Goal: Task Accomplishment & Management: Manage account settings

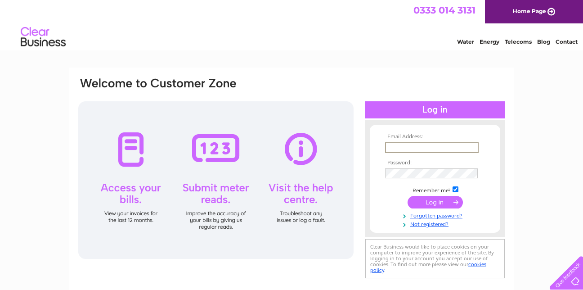
click at [401, 146] on input "text" at bounding box center [432, 147] width 94 height 11
type input "[DOMAIN_NAME][EMAIL_ADDRESS][DOMAIN_NAME]"
click at [433, 202] on input "submit" at bounding box center [435, 202] width 55 height 13
click at [391, 149] on input "text" at bounding box center [432, 147] width 94 height 11
type input "[DOMAIN_NAME][EMAIL_ADDRESS][DOMAIN_NAME]"
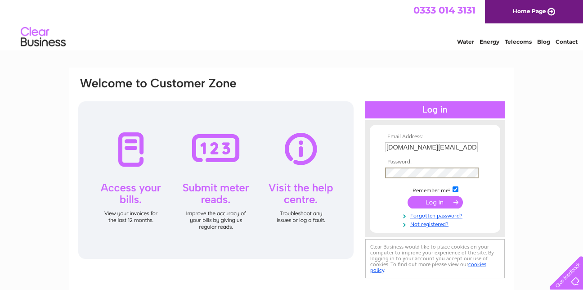
click at [429, 199] on input "submit" at bounding box center [435, 202] width 55 height 13
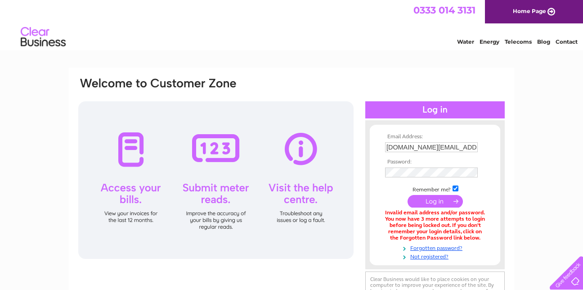
click at [437, 203] on input "submit" at bounding box center [435, 201] width 55 height 13
drag, startPoint x: 385, startPoint y: 175, endPoint x: 379, endPoint y: 194, distance: 19.9
drag, startPoint x: 379, startPoint y: 194, endPoint x: 558, endPoint y: 176, distance: 180.6
drag, startPoint x: 558, startPoint y: 176, endPoint x: 534, endPoint y: 197, distance: 32.2
click at [534, 197] on div "Email Address: [DOMAIN_NAME][EMAIL_ADDRESS][DOMAIN_NAME] Password:" at bounding box center [291, 272] width 583 height 408
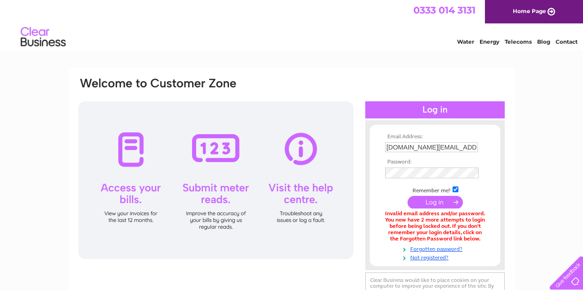
drag, startPoint x: 443, startPoint y: 177, endPoint x: 527, endPoint y: 204, distance: 88.3
click at [527, 204] on div "Email Address: [DOMAIN_NAME][EMAIL_ADDRESS][DOMAIN_NAME] Password:" at bounding box center [291, 272] width 583 height 409
click at [456, 189] on input "checkbox" at bounding box center [456, 188] width 6 height 6
checkbox input "false"
click at [433, 200] on input "submit" at bounding box center [435, 201] width 55 height 13
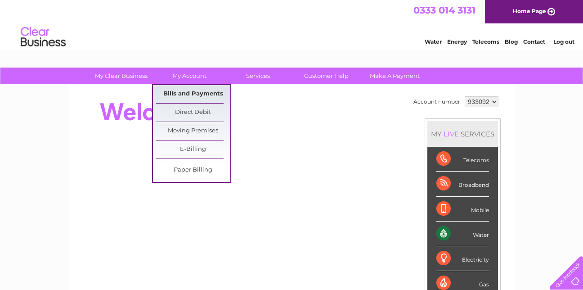
click at [187, 91] on link "Bills and Payments" at bounding box center [193, 94] width 74 height 18
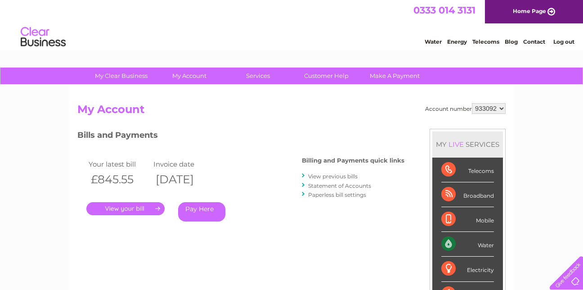
click at [136, 207] on link "." at bounding box center [125, 208] width 78 height 13
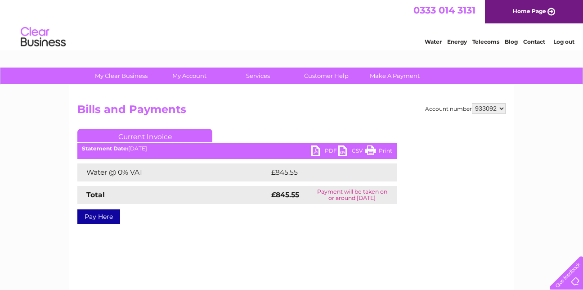
click at [316, 151] on link "PDF" at bounding box center [325, 151] width 27 height 13
